Goal: Information Seeking & Learning: Learn about a topic

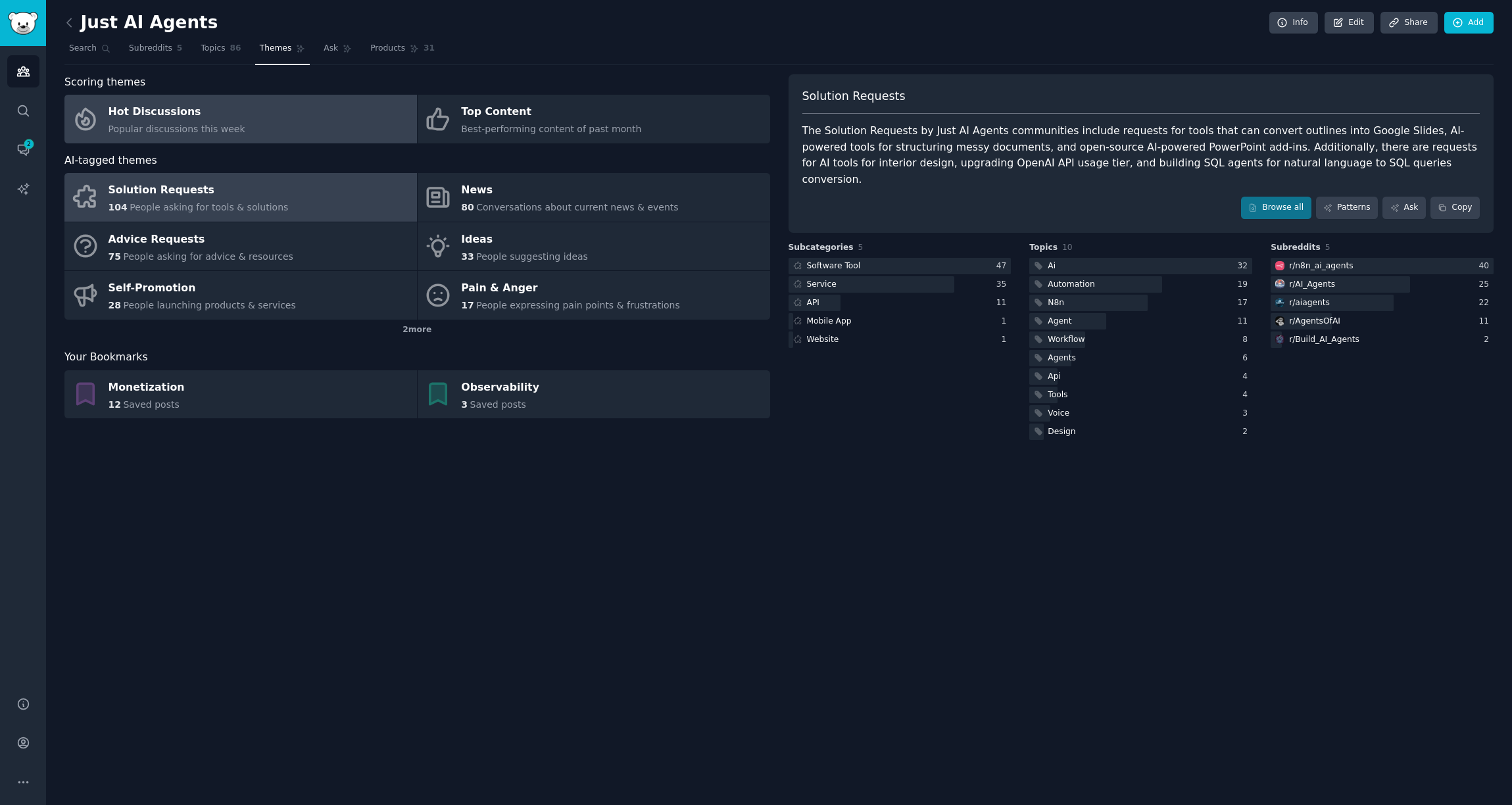
click at [226, 122] on div "Popular discussions this week" at bounding box center [177, 129] width 137 height 14
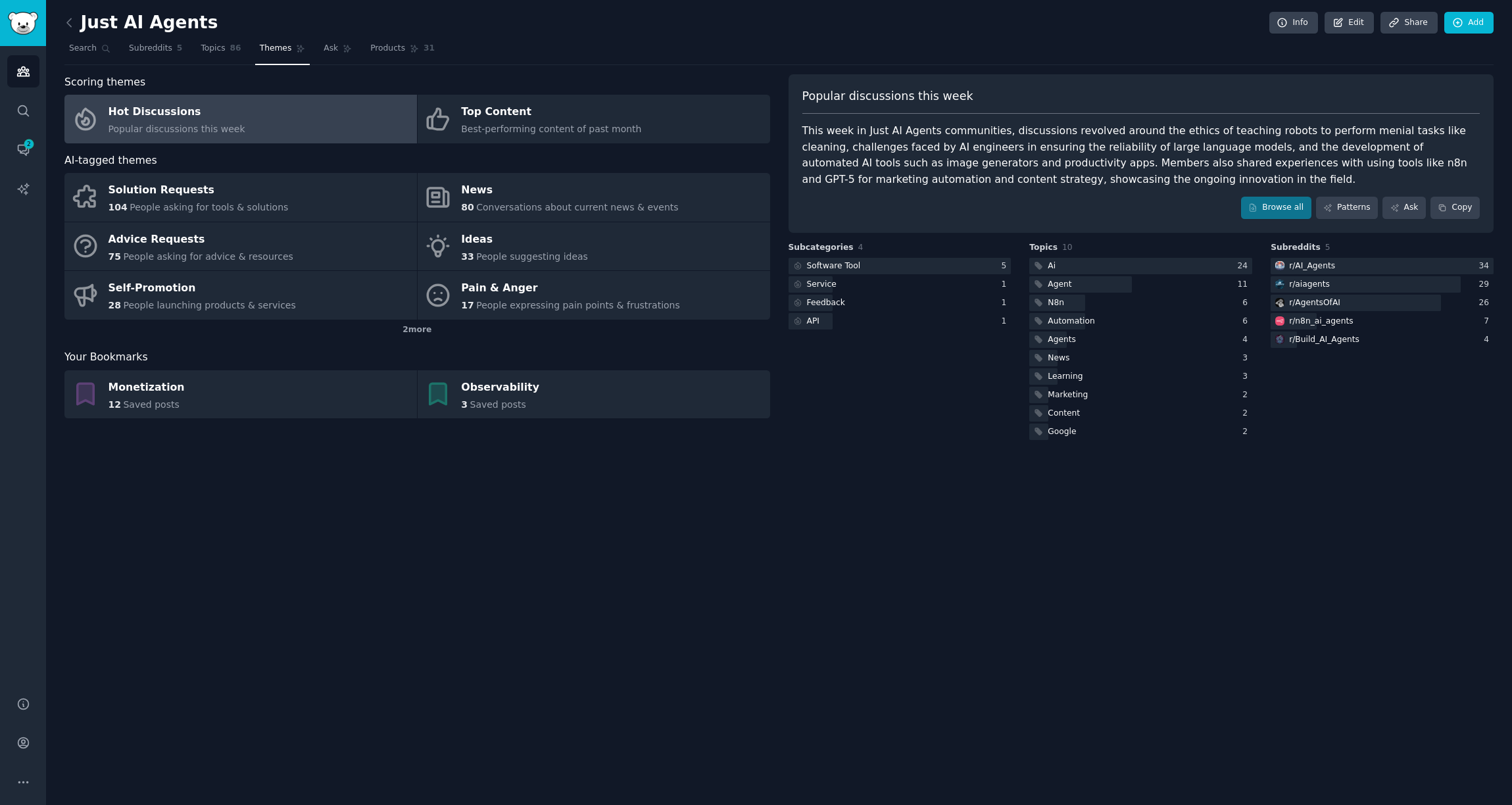
click at [1340, 131] on div "This week in Just AI Agents communities, discussions revolved around the ethics…" at bounding box center [1141, 156] width 678 height 65
click at [1137, 208] on div "Browse all Patterns Ask Copy" at bounding box center [1141, 208] width 678 height 22
click at [525, 120] on div "Top Content" at bounding box center [551, 112] width 181 height 21
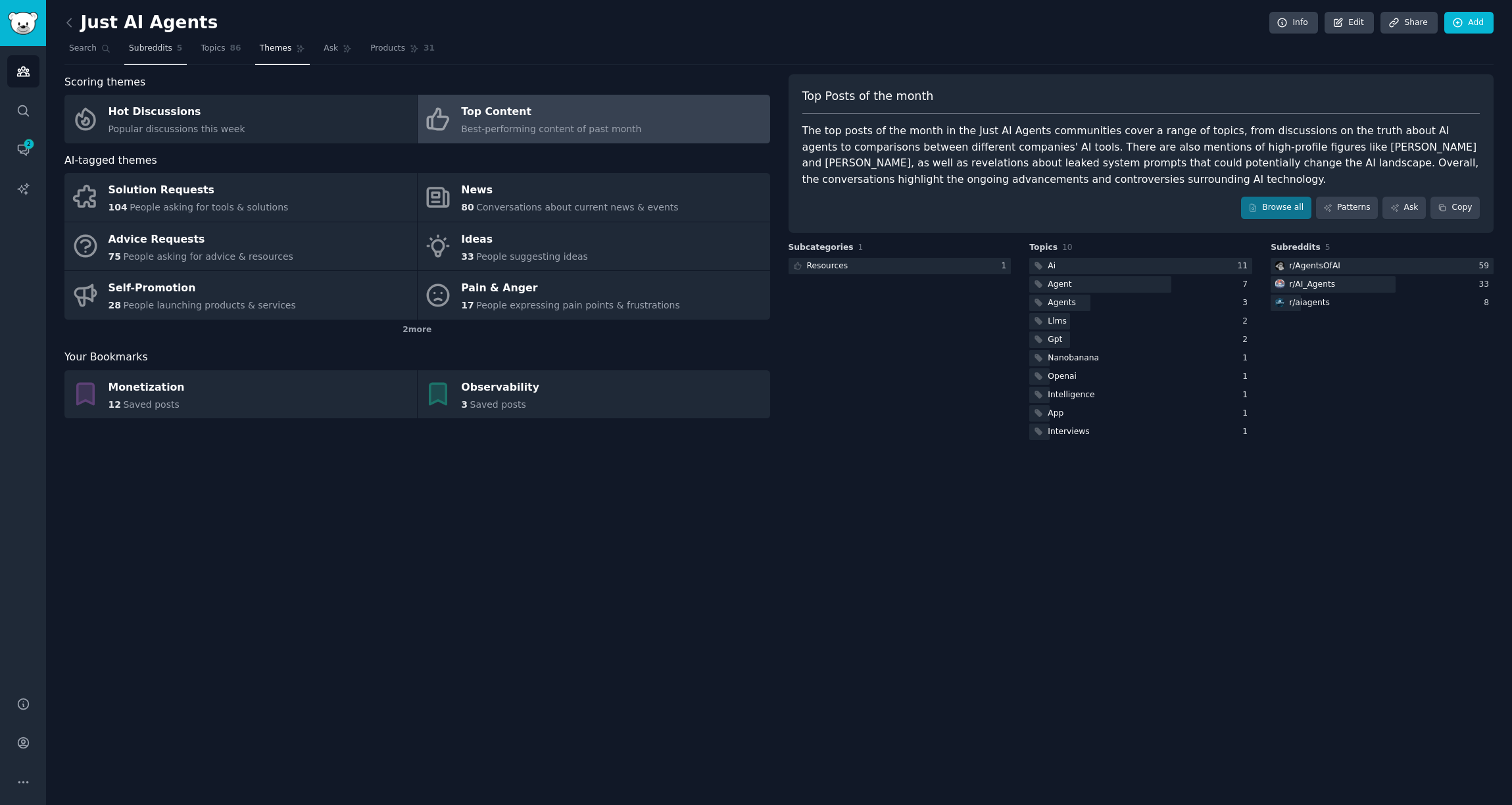
click at [180, 47] on span "5" at bounding box center [180, 48] width 6 height 12
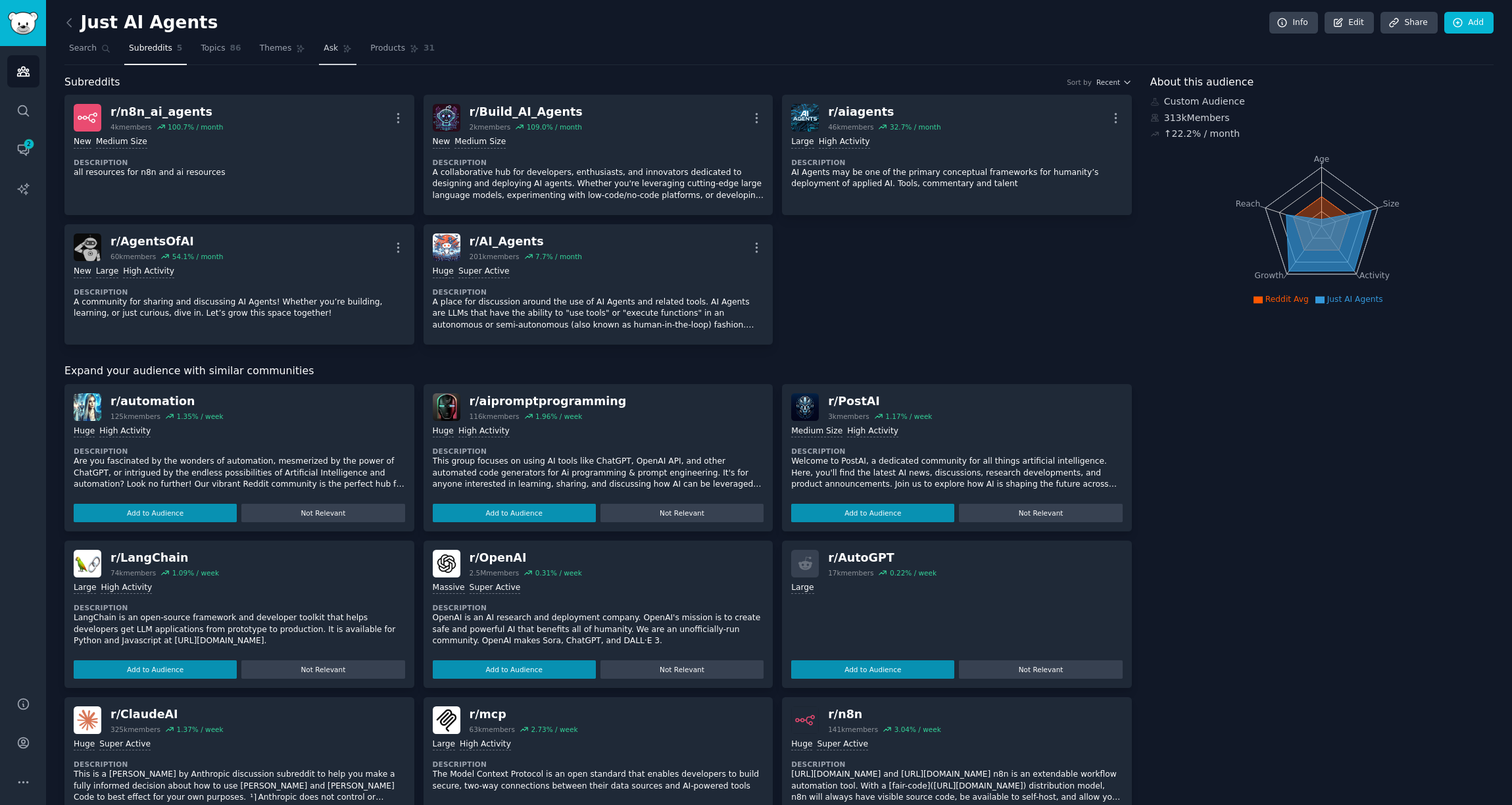
click at [323, 46] on span "Ask" at bounding box center [331, 48] width 15 height 12
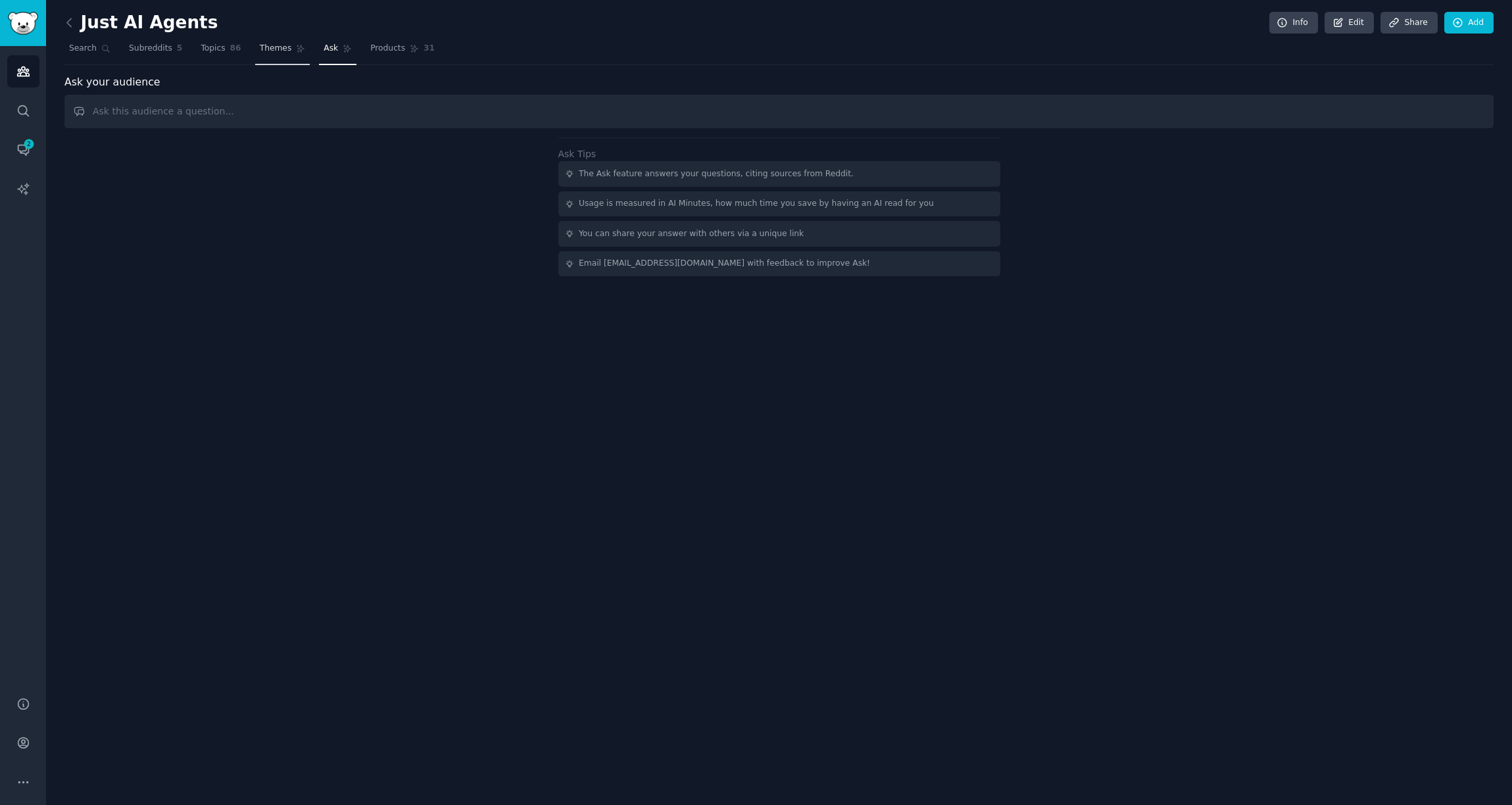
click at [275, 51] on span "Themes" at bounding box center [275, 48] width 32 height 12
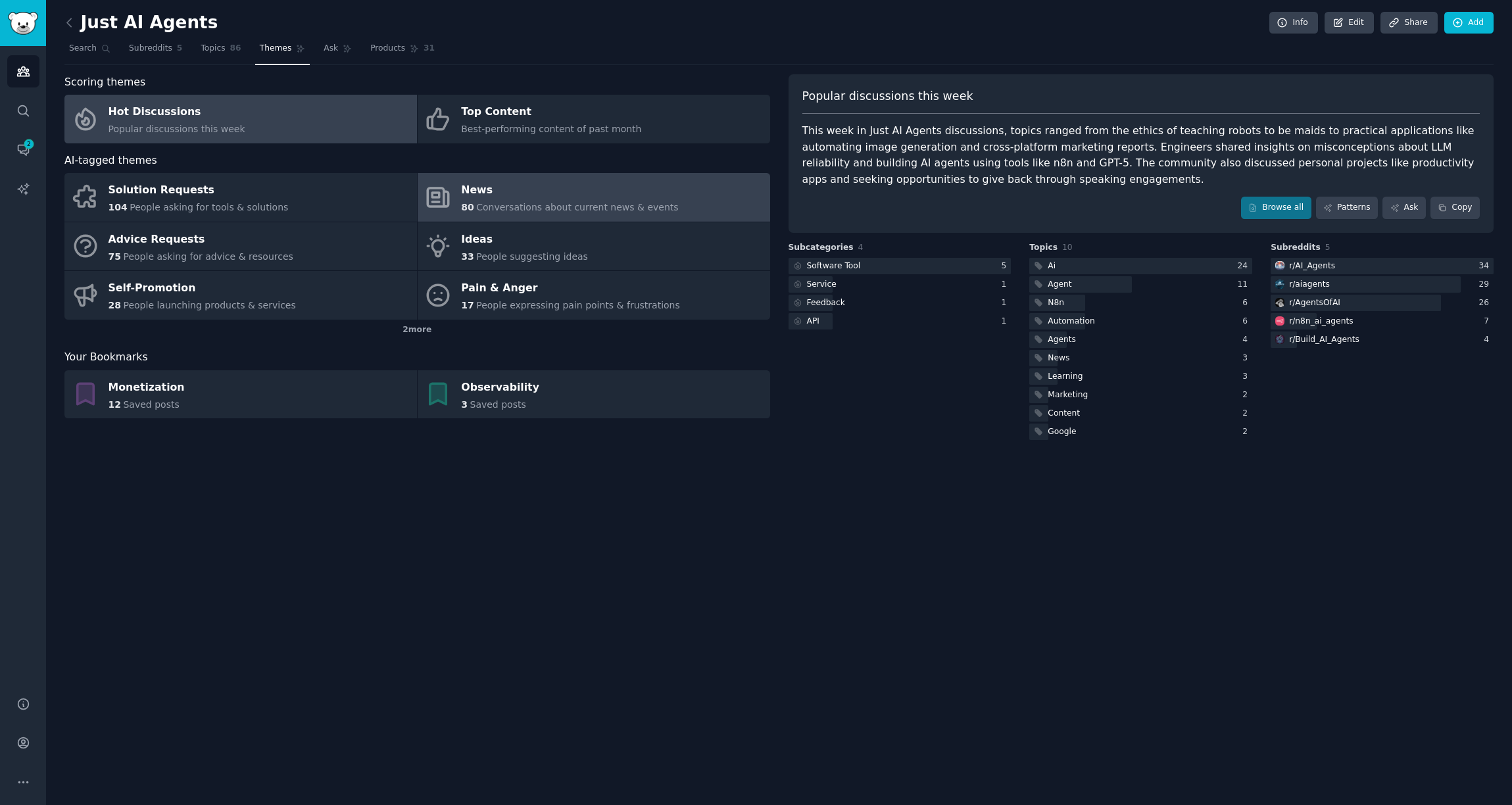
click at [525, 208] on span "Conversations about current news & events" at bounding box center [577, 207] width 202 height 10
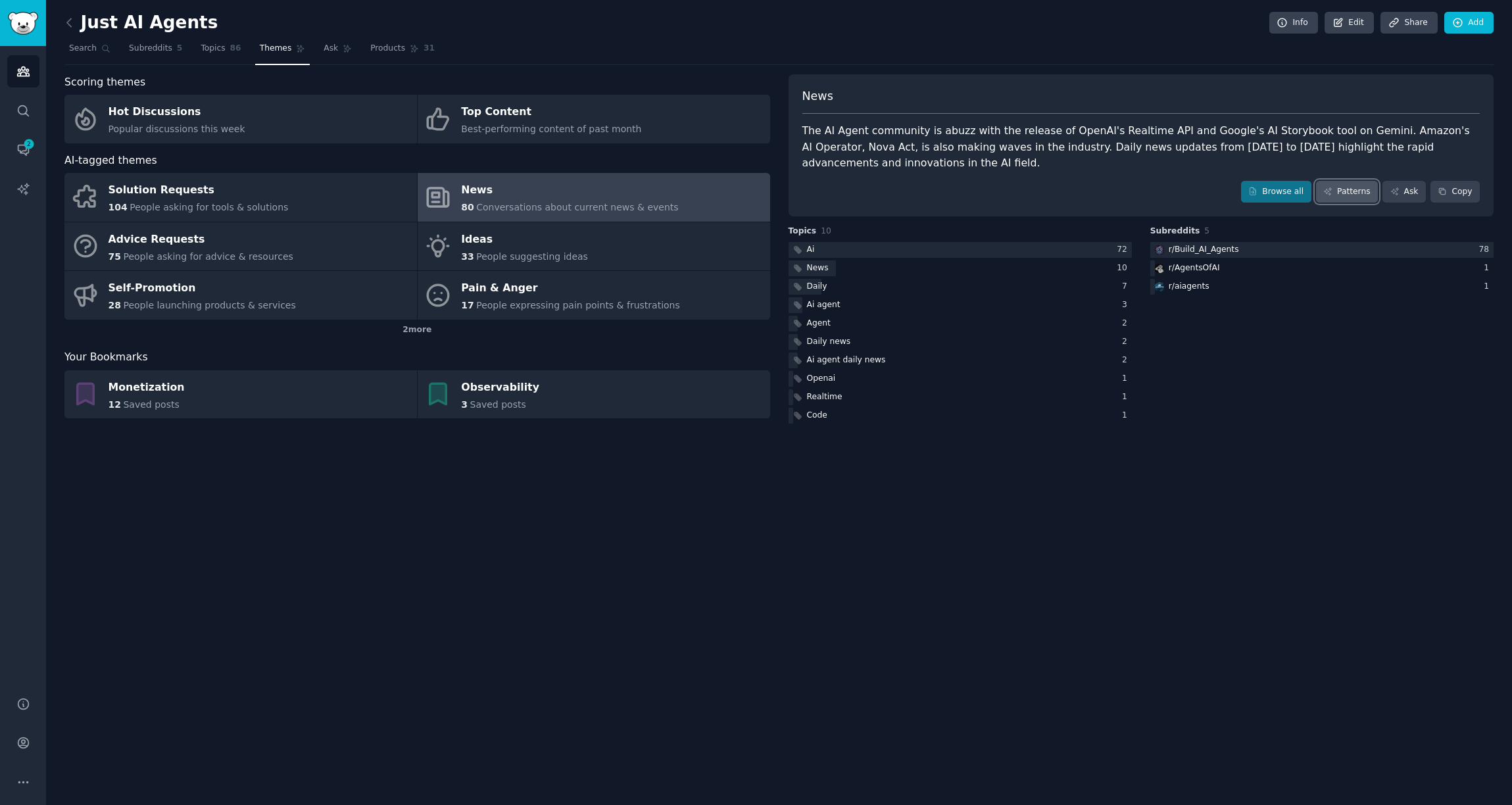
click at [1338, 197] on link "Patterns" at bounding box center [1347, 192] width 62 height 22
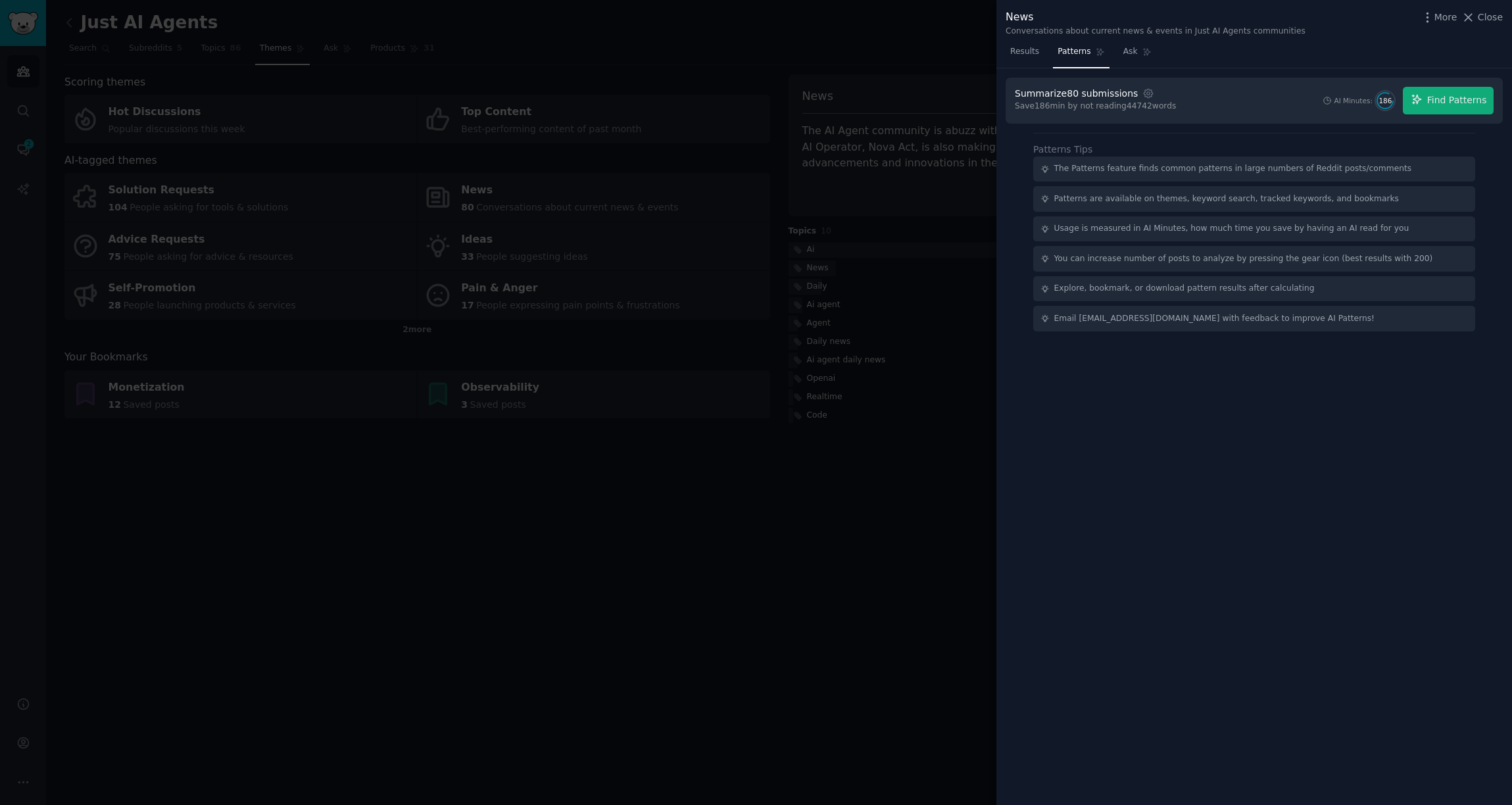
click at [752, 148] on div at bounding box center [756, 402] width 1512 height 805
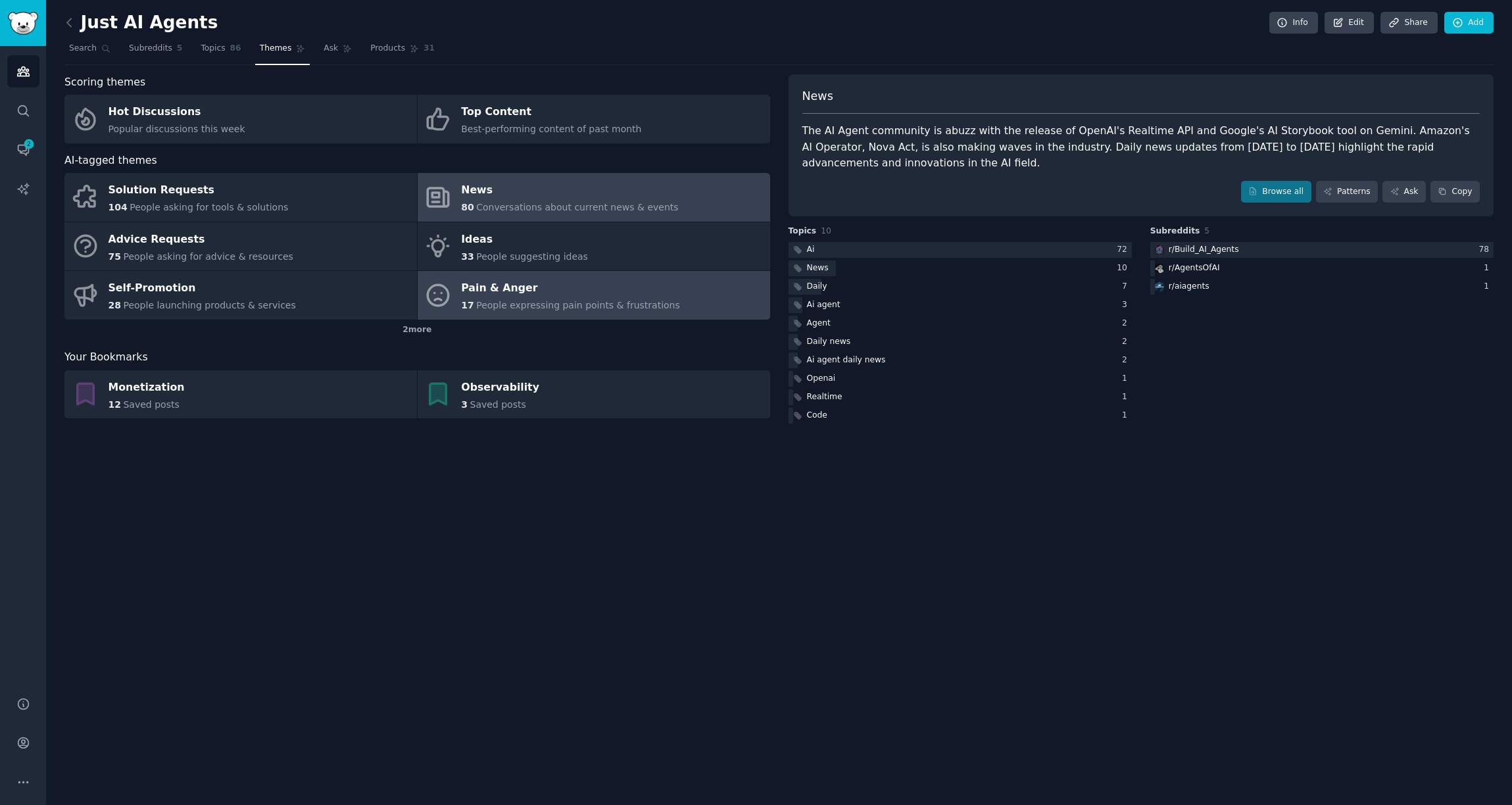
click at [460, 300] on link "Pain & Anger 17 People expressing pain points & frustrations" at bounding box center [594, 296] width 353 height 49
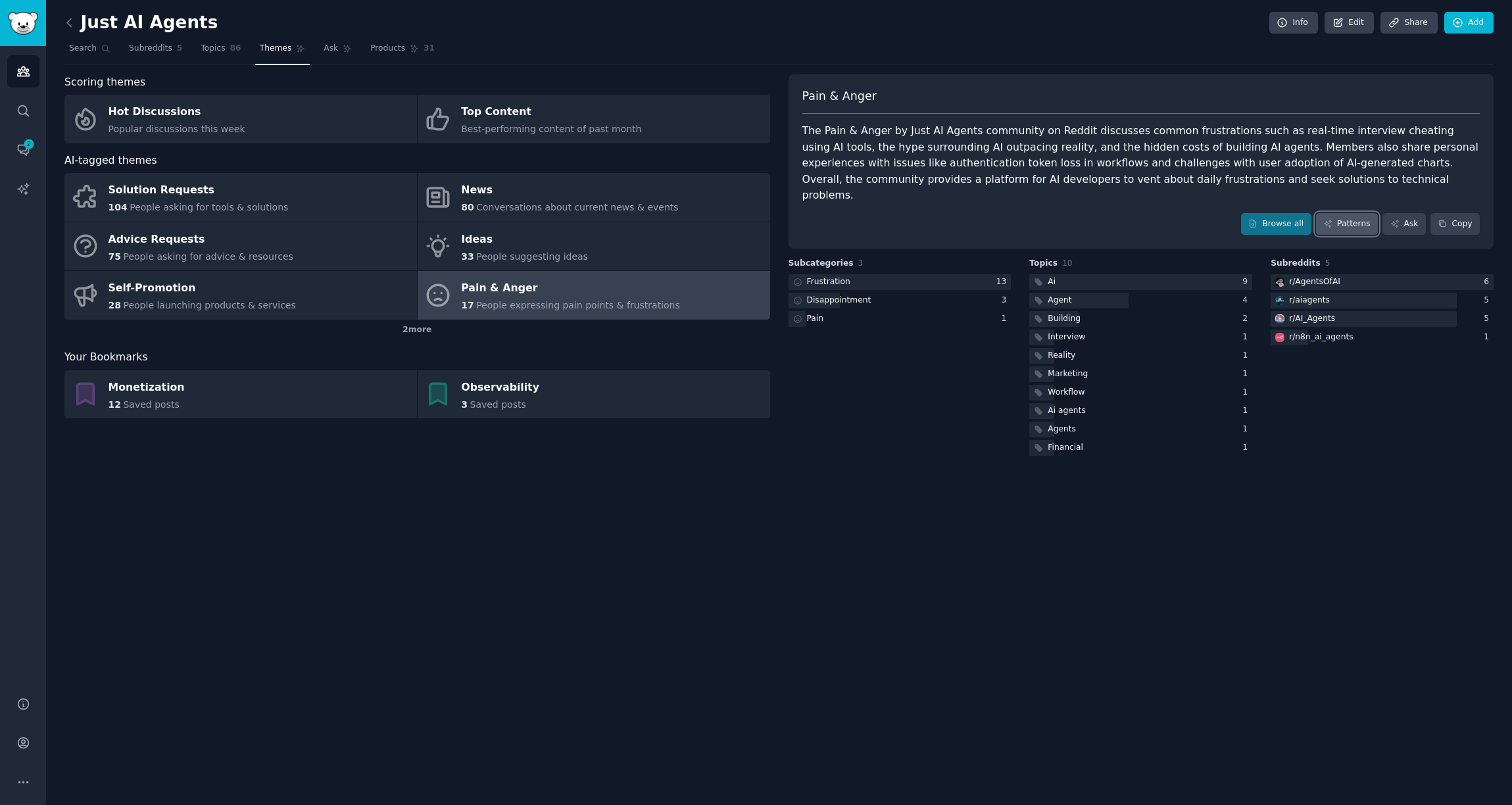
click at [1368, 213] on link "Patterns" at bounding box center [1347, 224] width 62 height 22
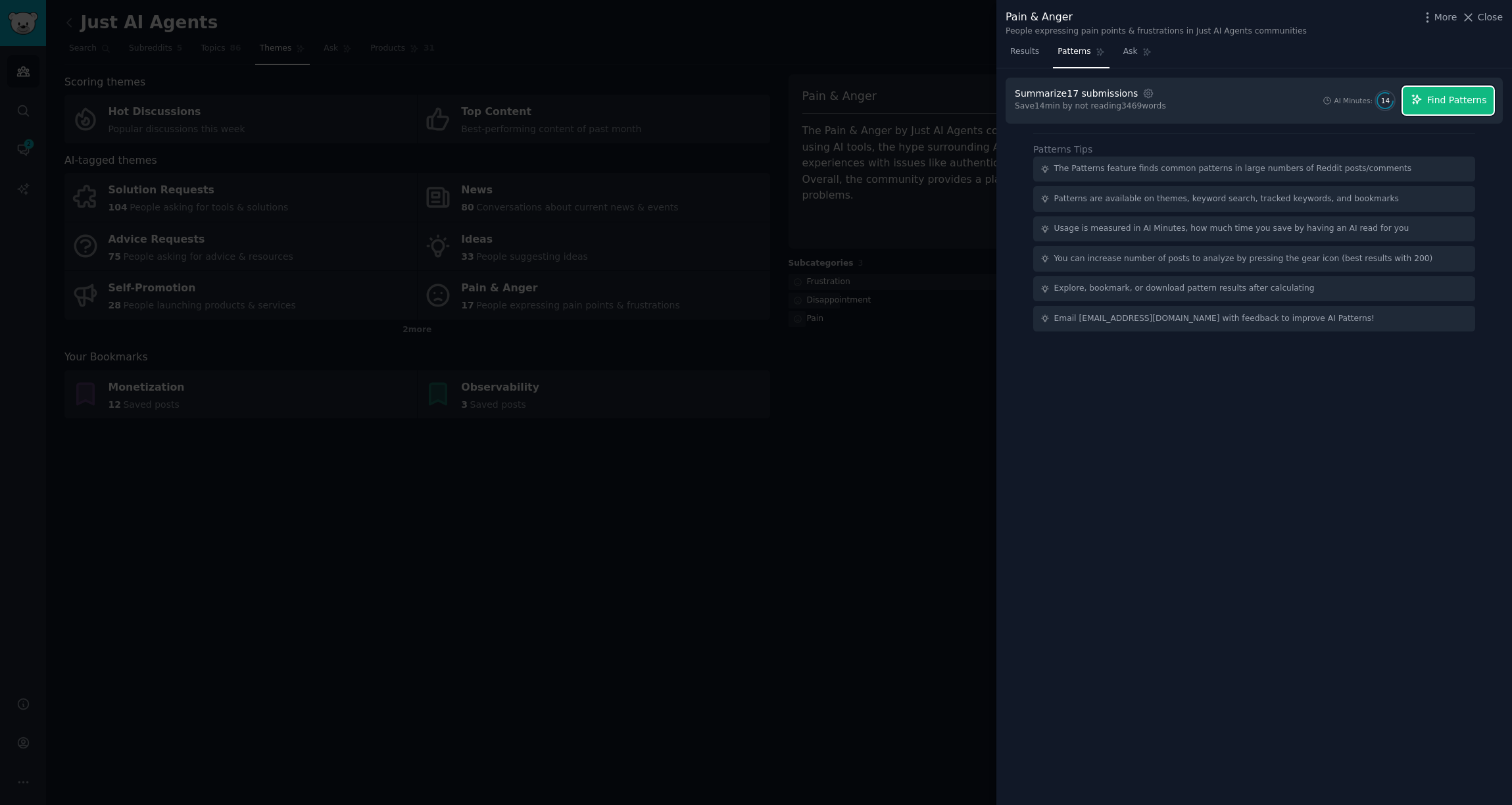
click at [1423, 103] on icon "button" at bounding box center [1417, 99] width 12 height 12
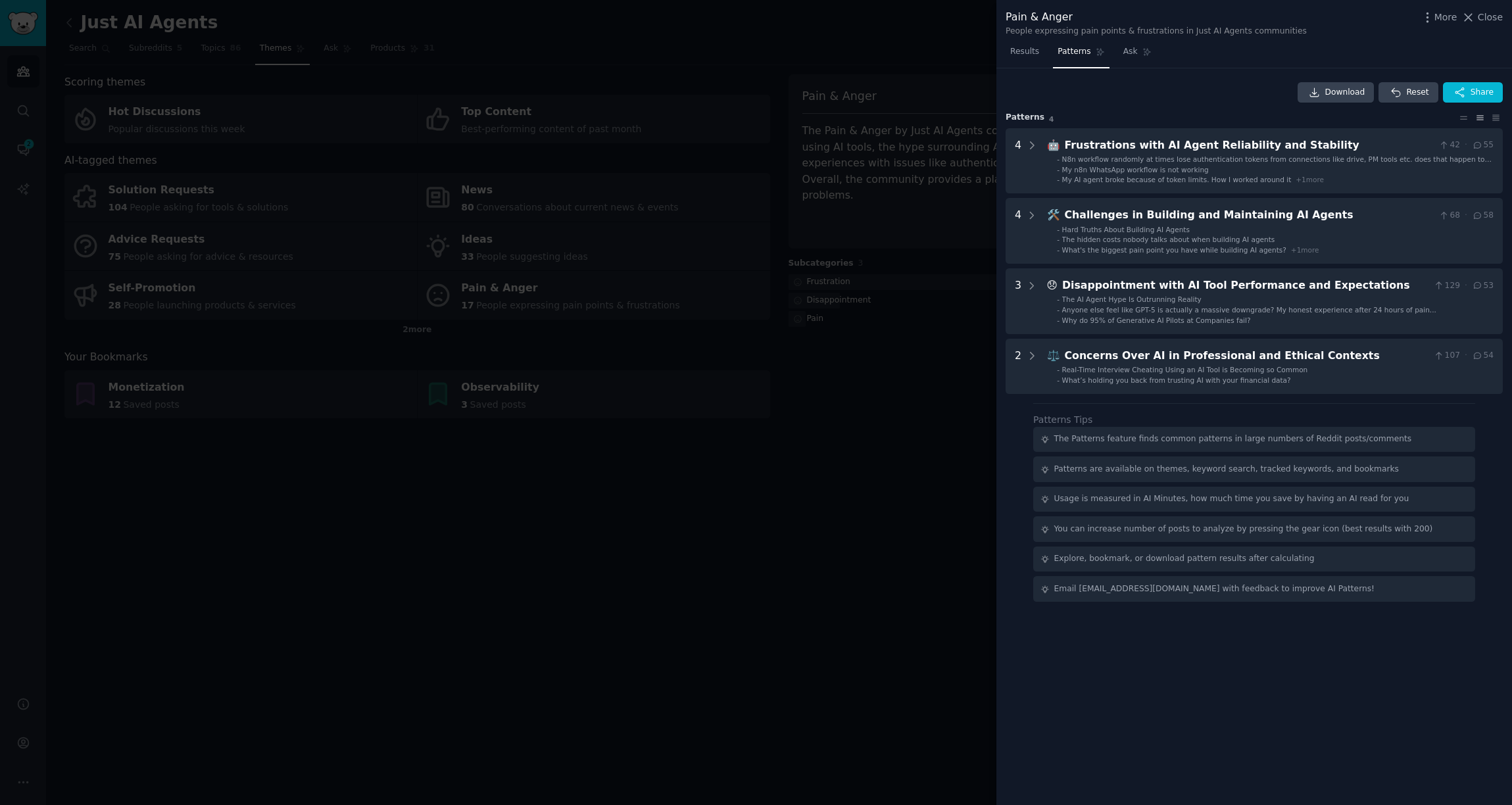
click at [886, 425] on div at bounding box center [756, 402] width 1512 height 805
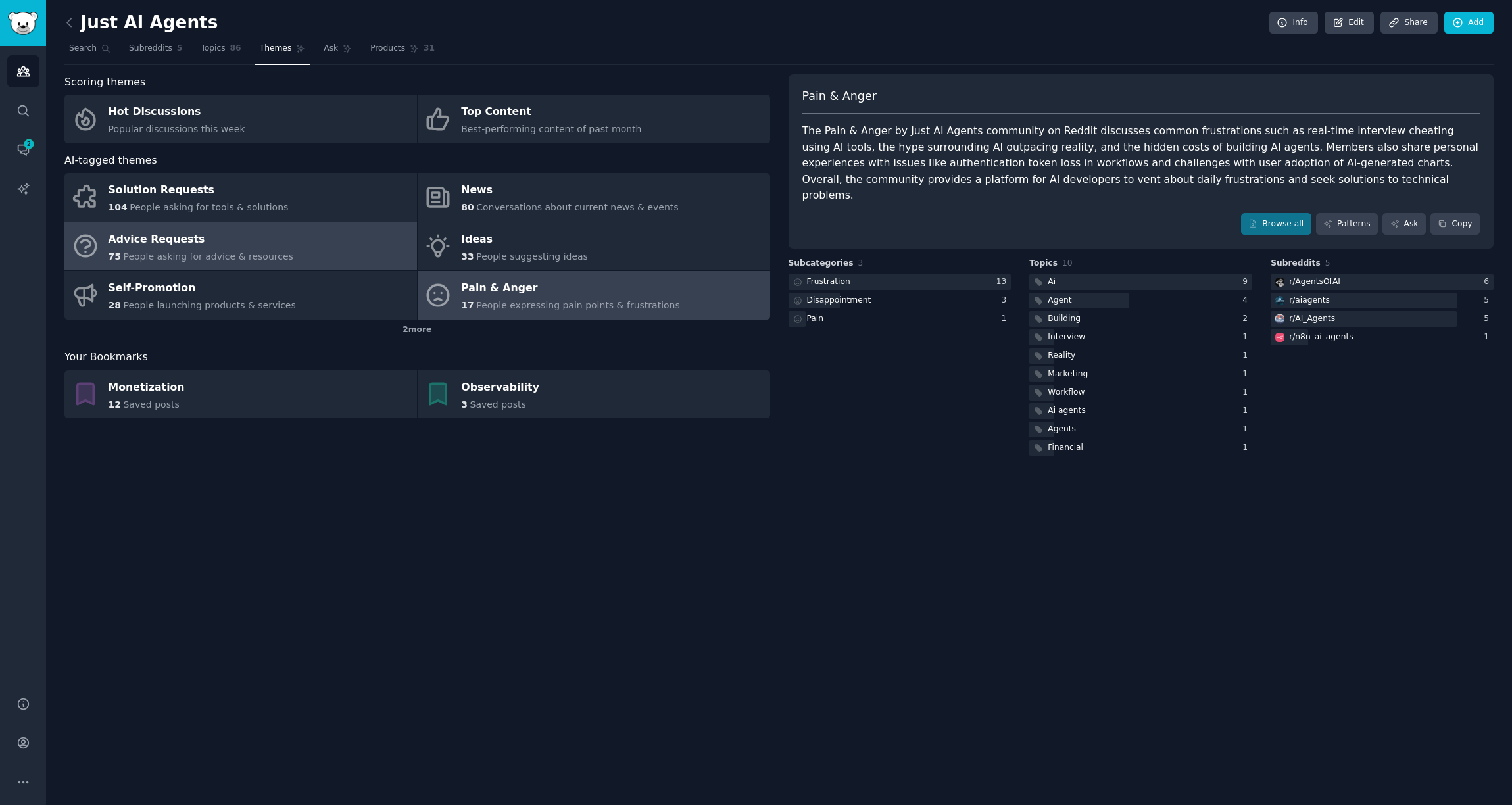
click at [144, 250] on div "75 People asking for advice & resources" at bounding box center [201, 257] width 185 height 14
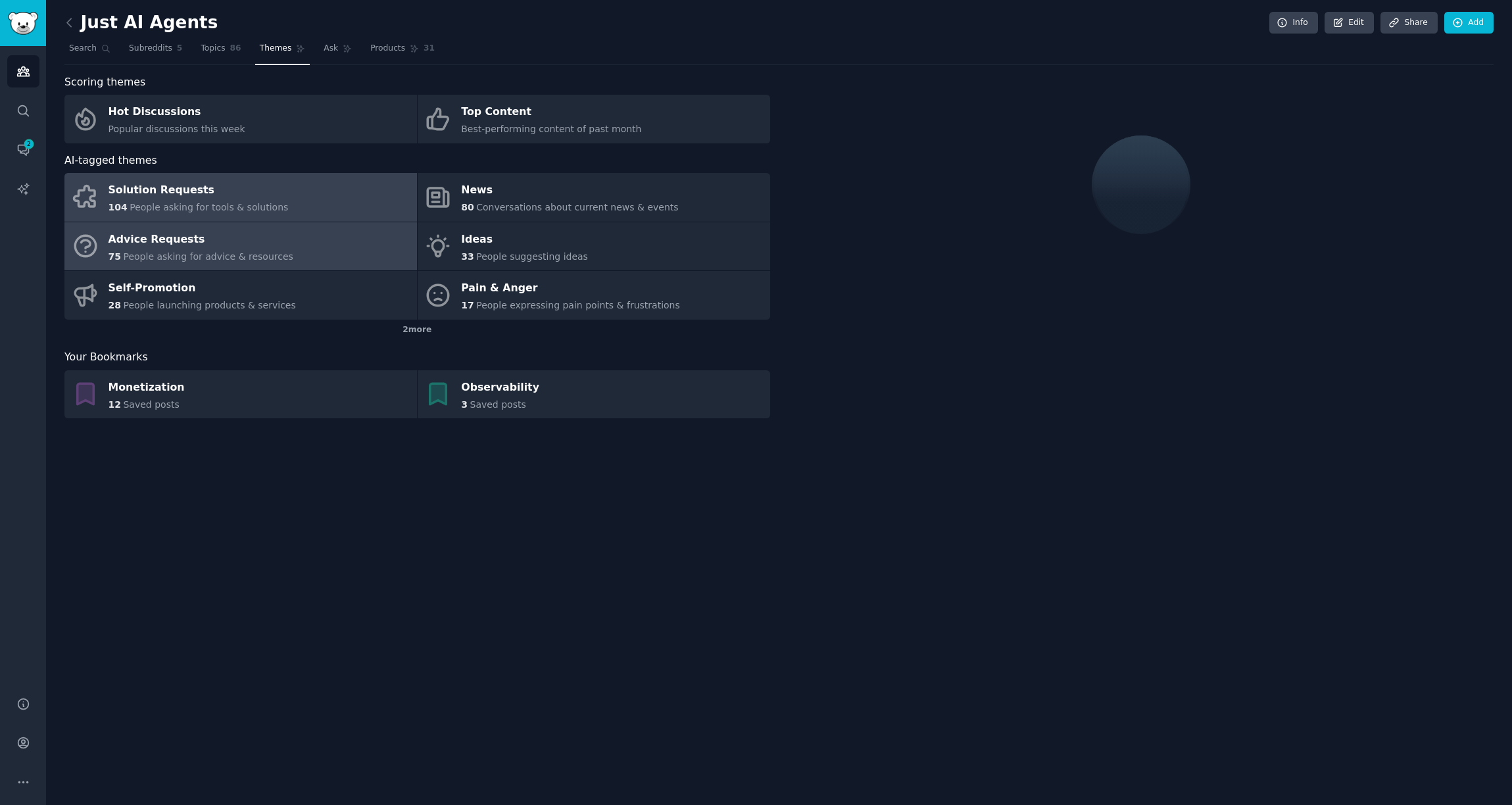
click at [259, 194] on div "Solution Requests" at bounding box center [198, 191] width 181 height 21
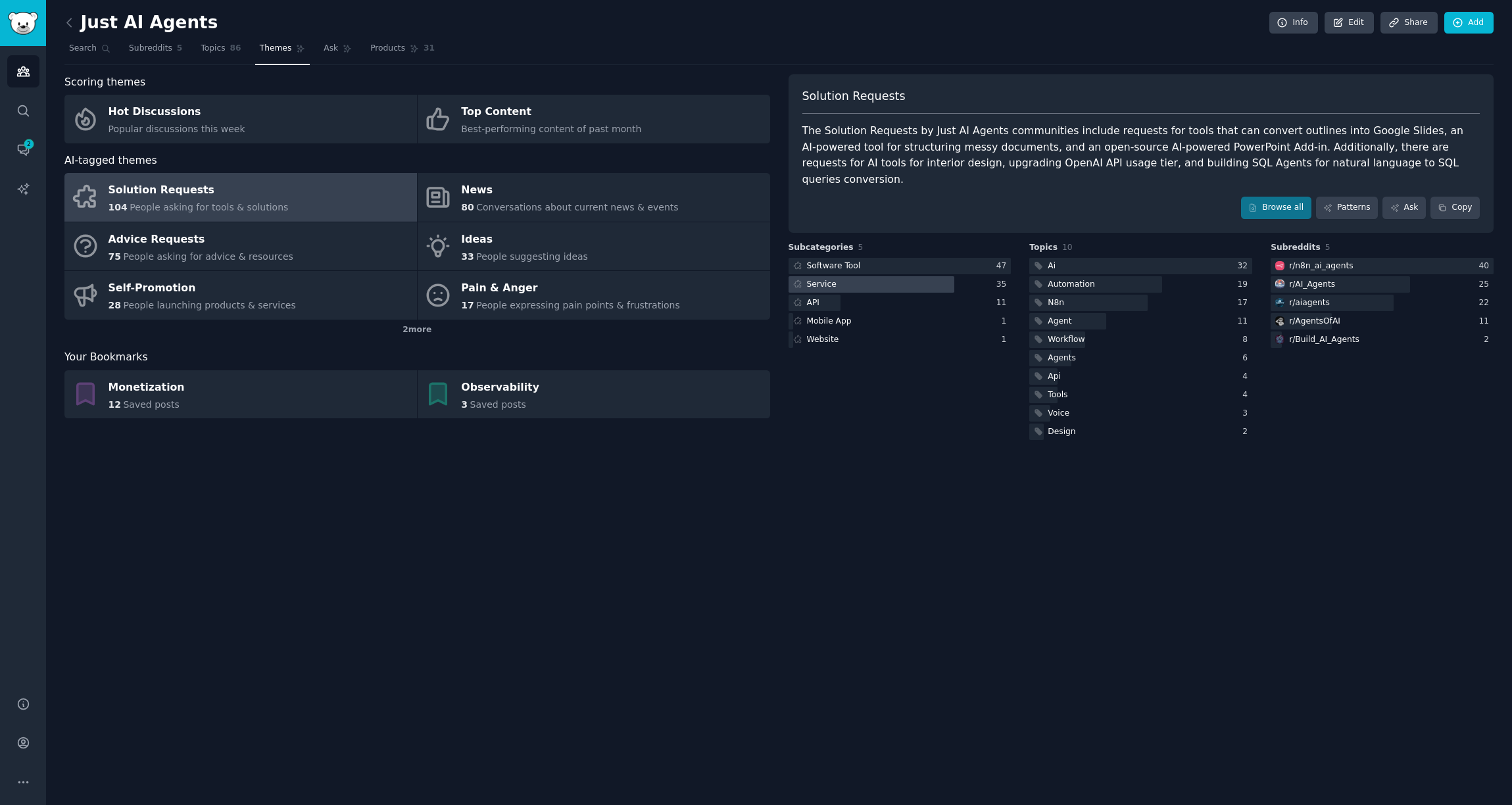
click at [966, 276] on div "Service" at bounding box center [900, 284] width 223 height 17
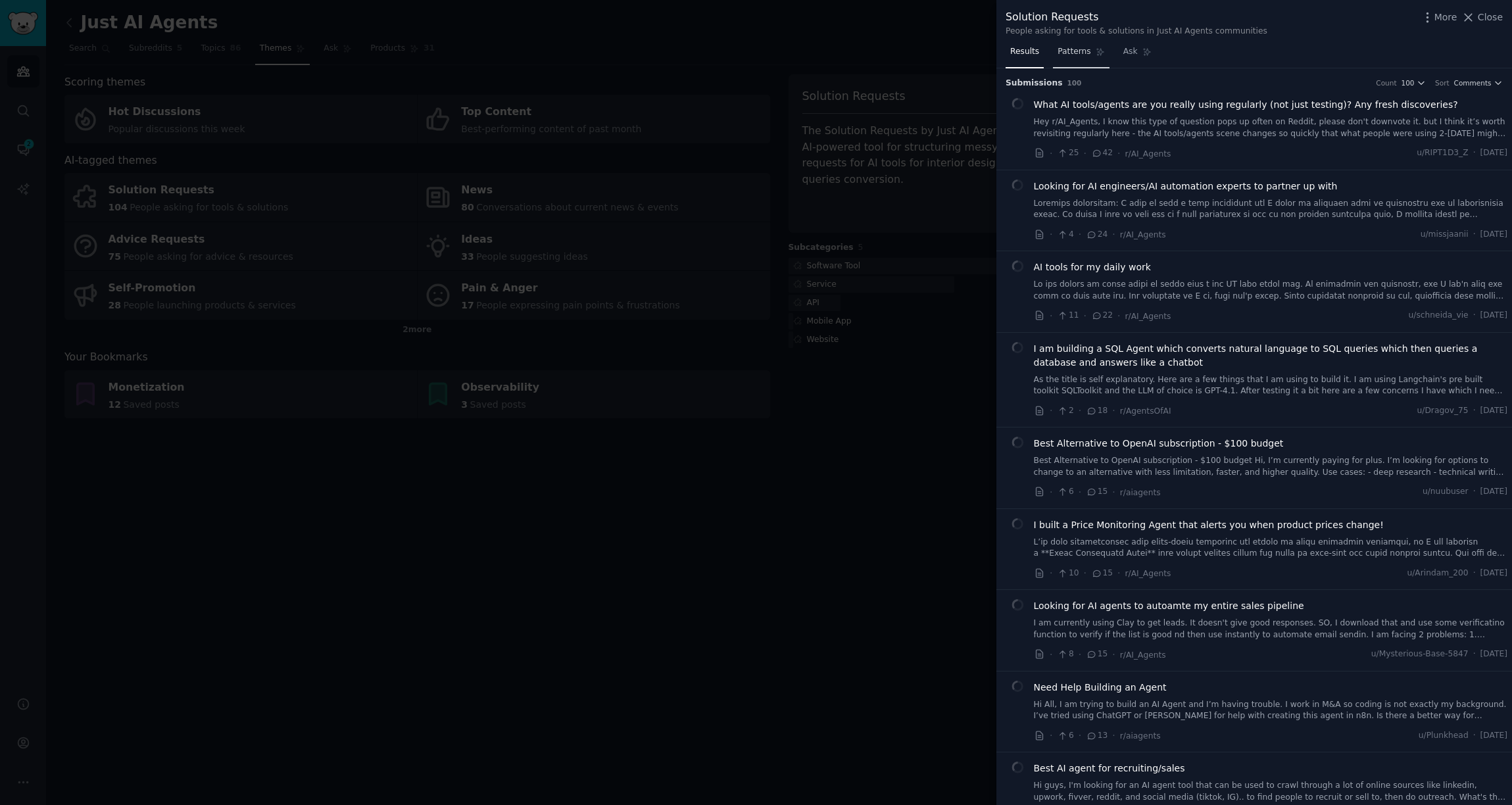
click at [1090, 54] on link "Patterns" at bounding box center [1081, 55] width 56 height 27
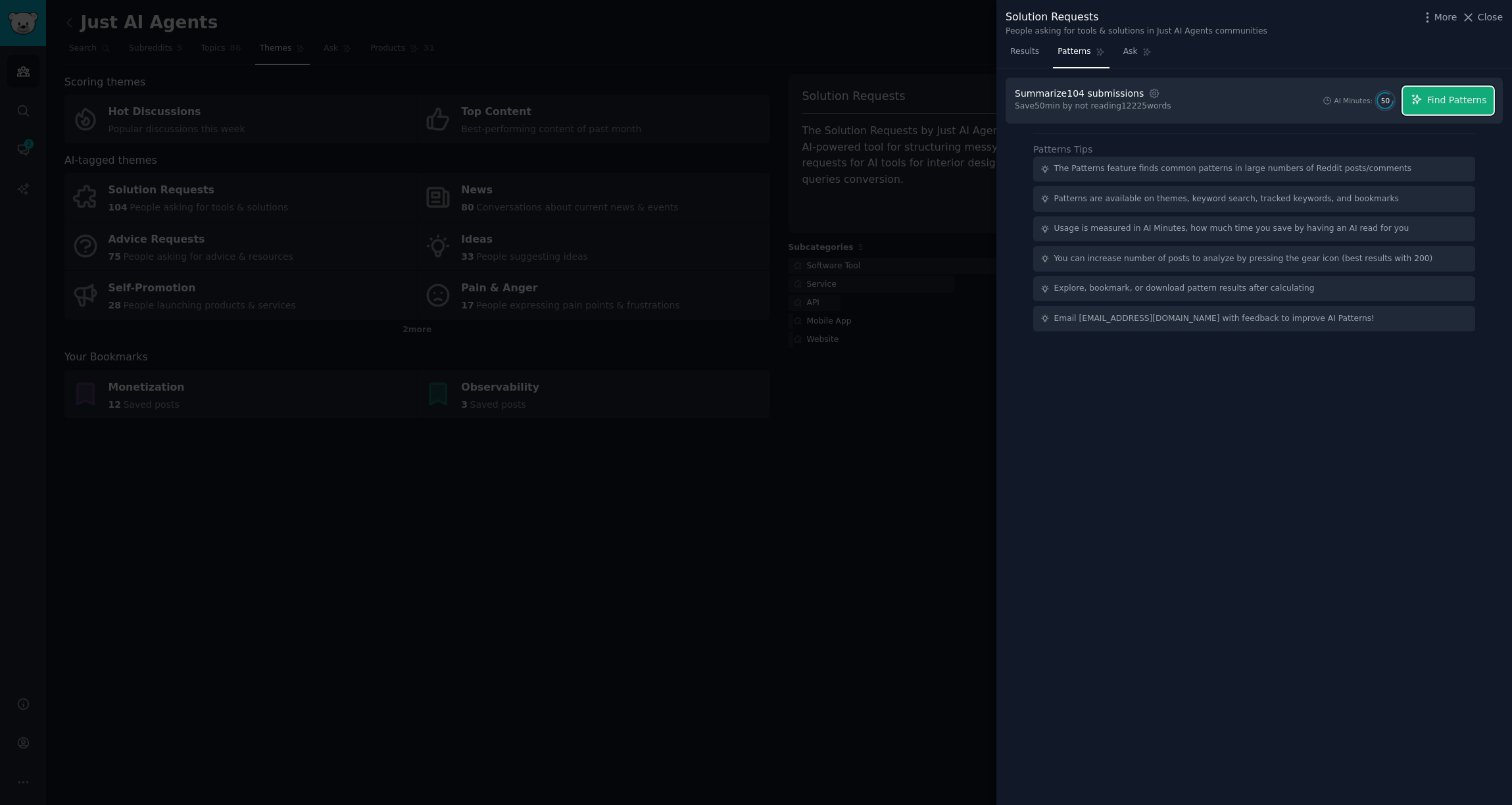
click at [1480, 104] on span "Find Patterns" at bounding box center [1457, 100] width 60 height 14
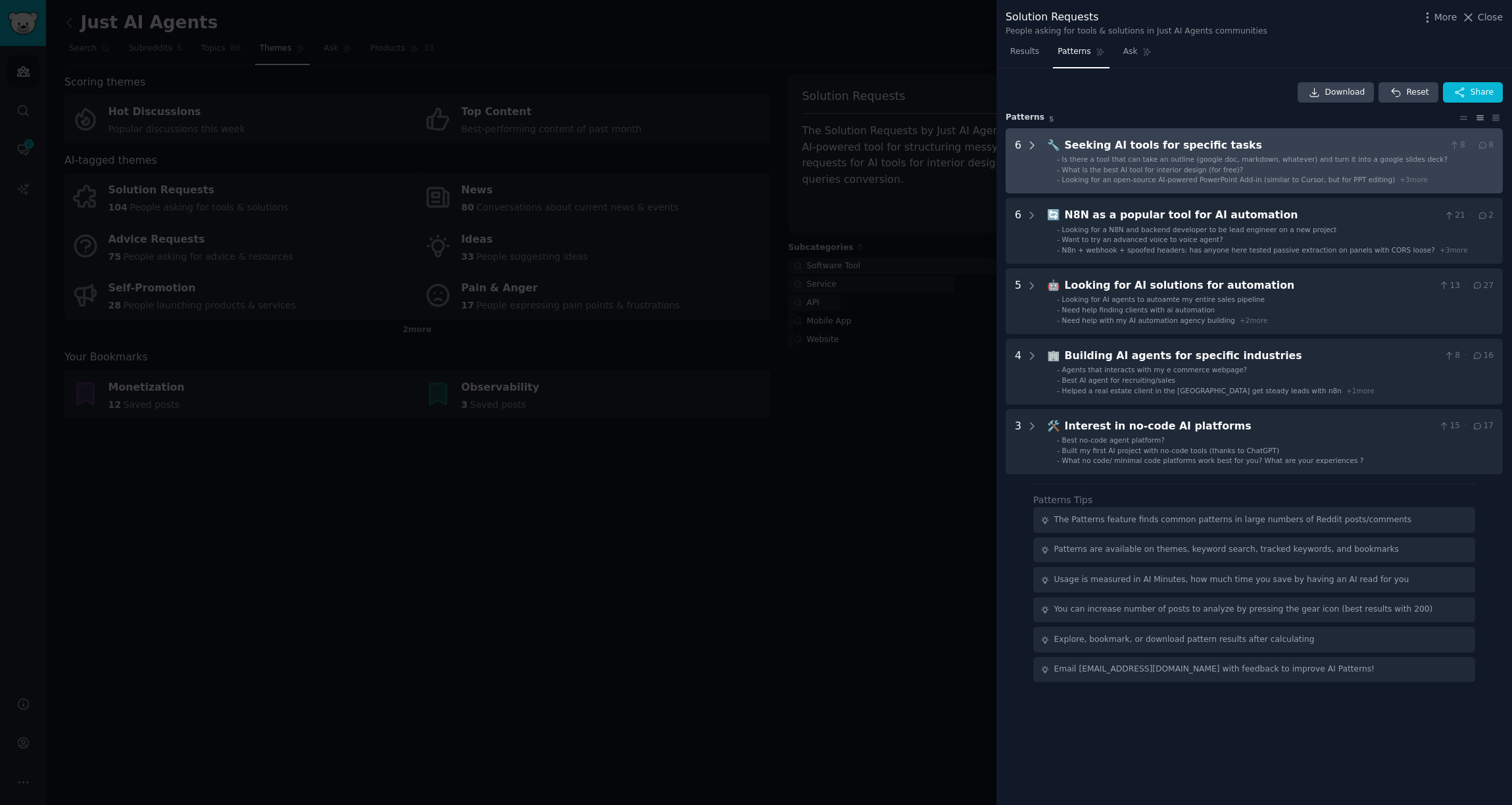
click at [1031, 144] on icon at bounding box center [1032, 145] width 12 height 12
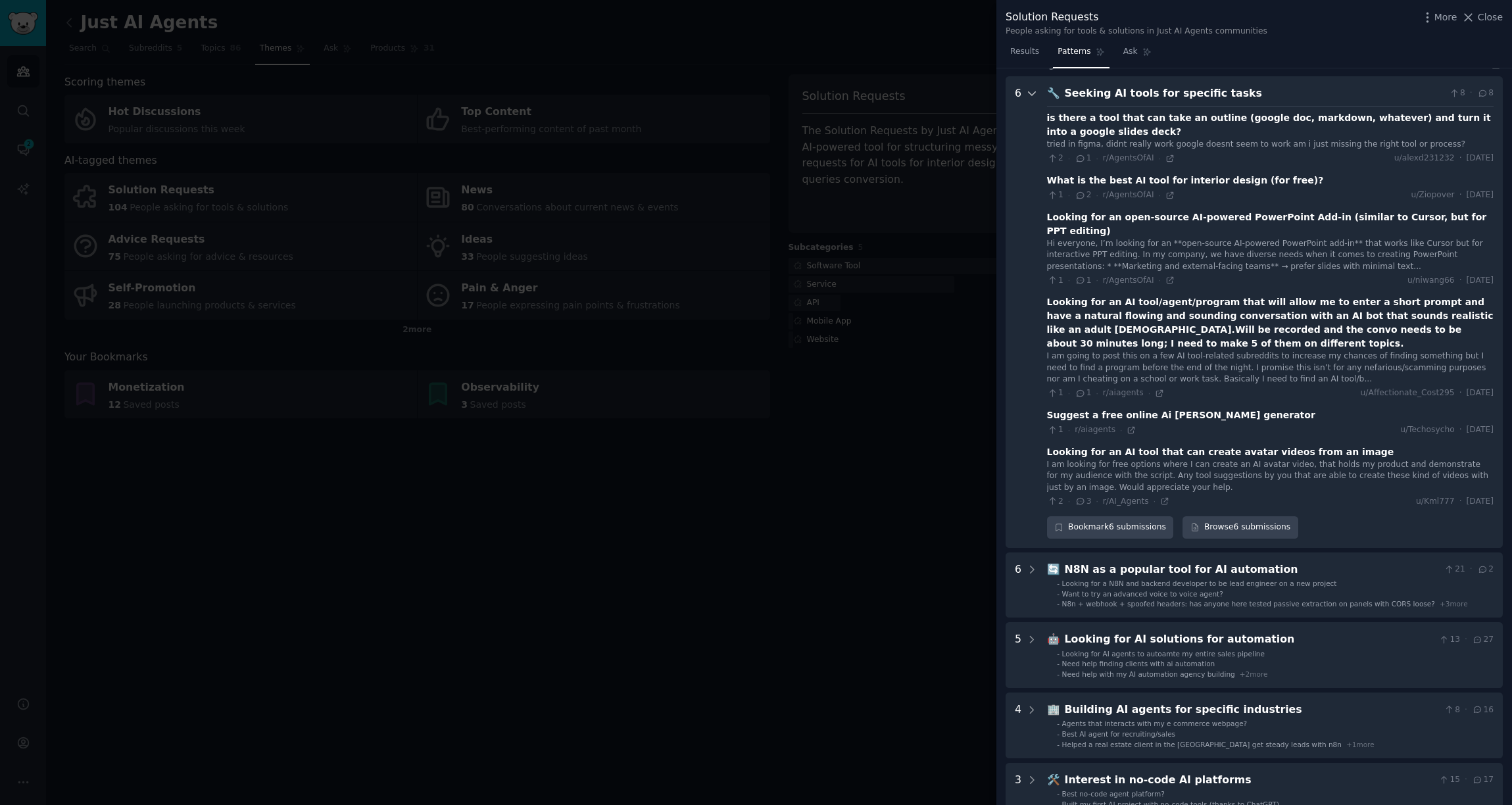
scroll to position [60, 0]
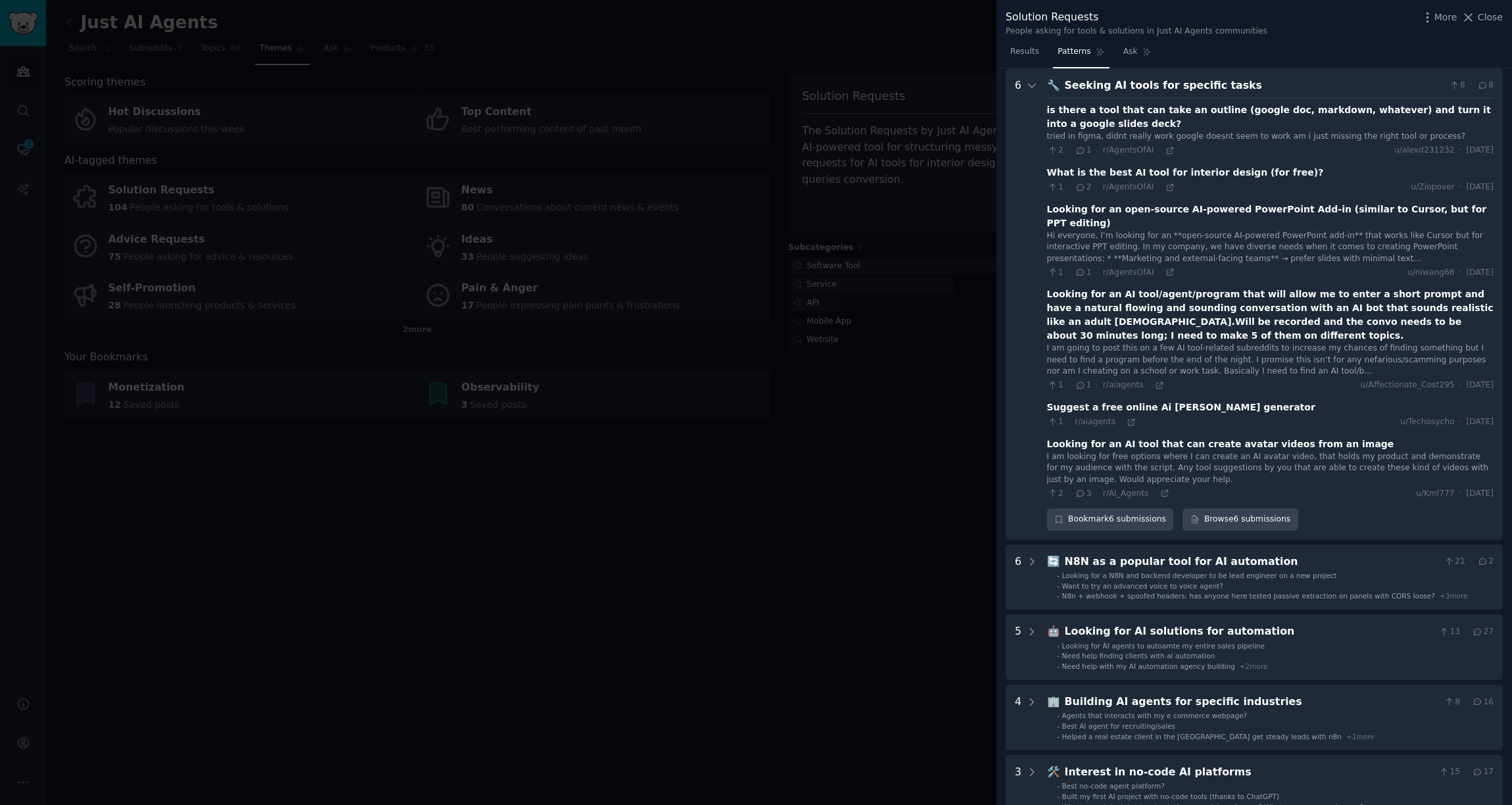
click at [1204, 114] on div "is there a tool that can take an outline (google doc, markdown, whatever) and t…" at bounding box center [1270, 117] width 447 height 28
click at [1423, 112] on div "is there a tool that can take an outline (google doc, markdown, whatever) and t…" at bounding box center [1270, 117] width 447 height 28
click at [1166, 150] on icon at bounding box center [1170, 151] width 9 height 9
click at [1130, 418] on icon at bounding box center [1131, 422] width 9 height 9
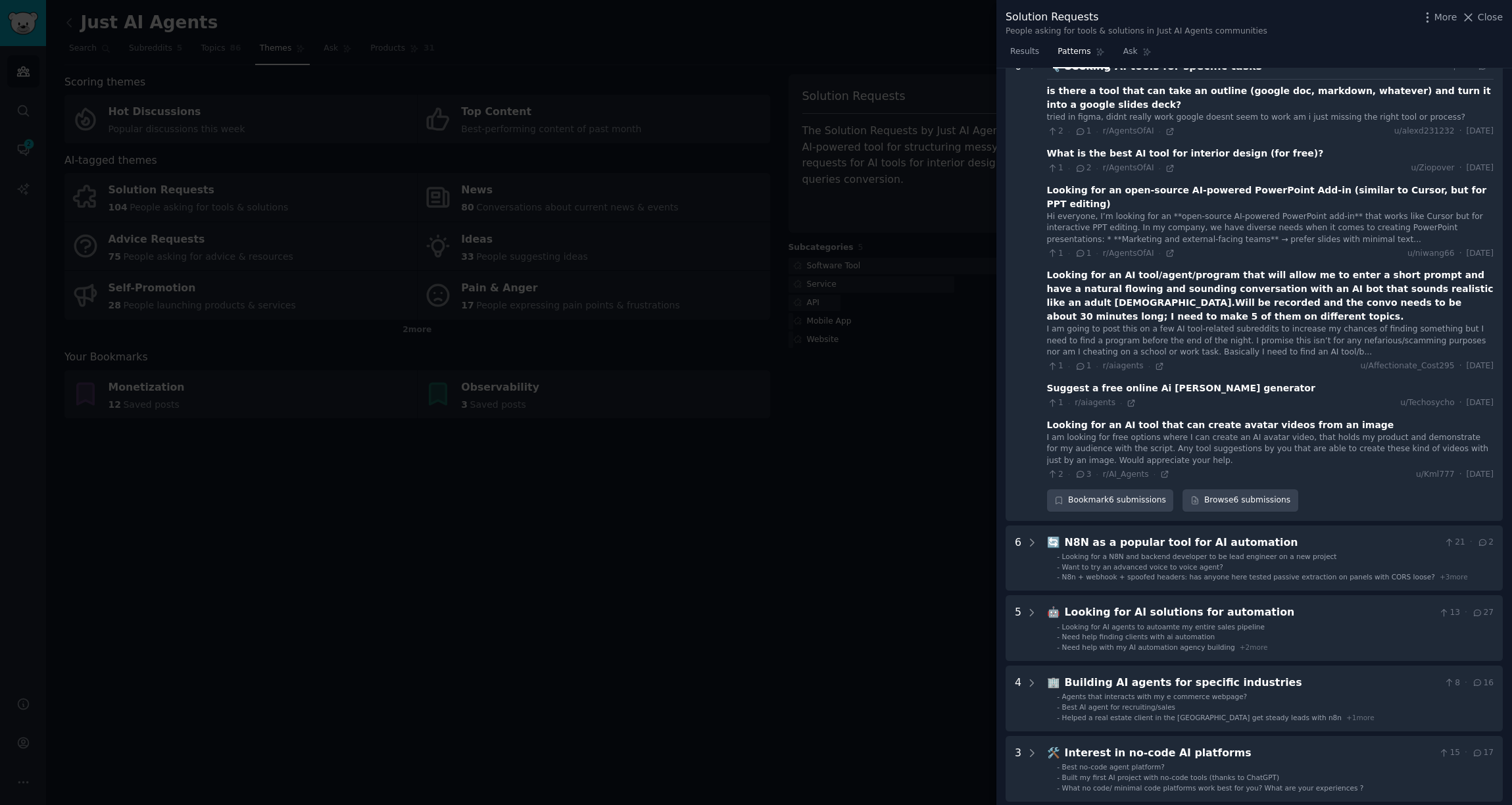
scroll to position [82, 0]
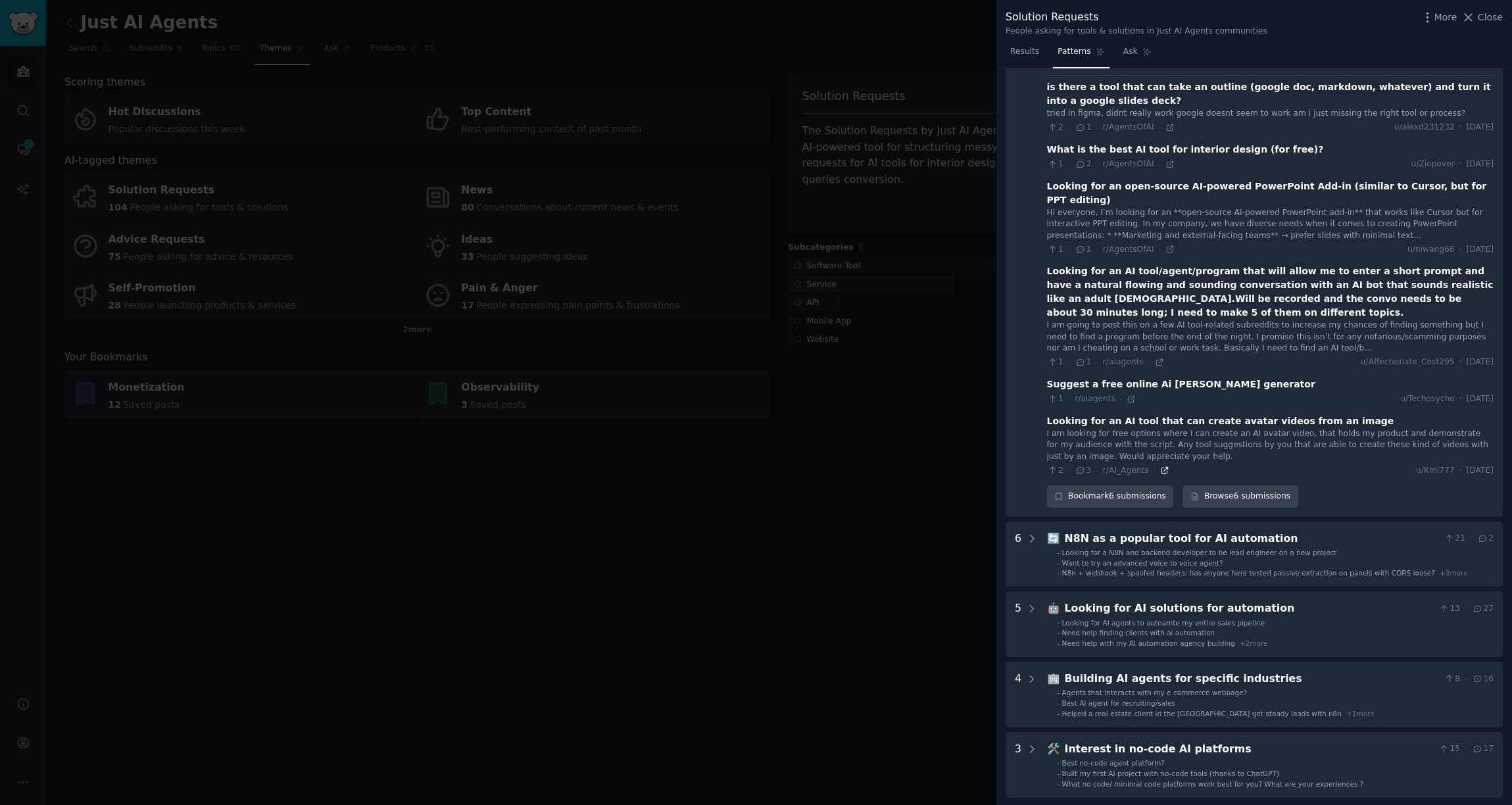
click at [1165, 468] on icon at bounding box center [1165, 471] width 6 height 6
